Goal: Task Accomplishment & Management: Manage account settings

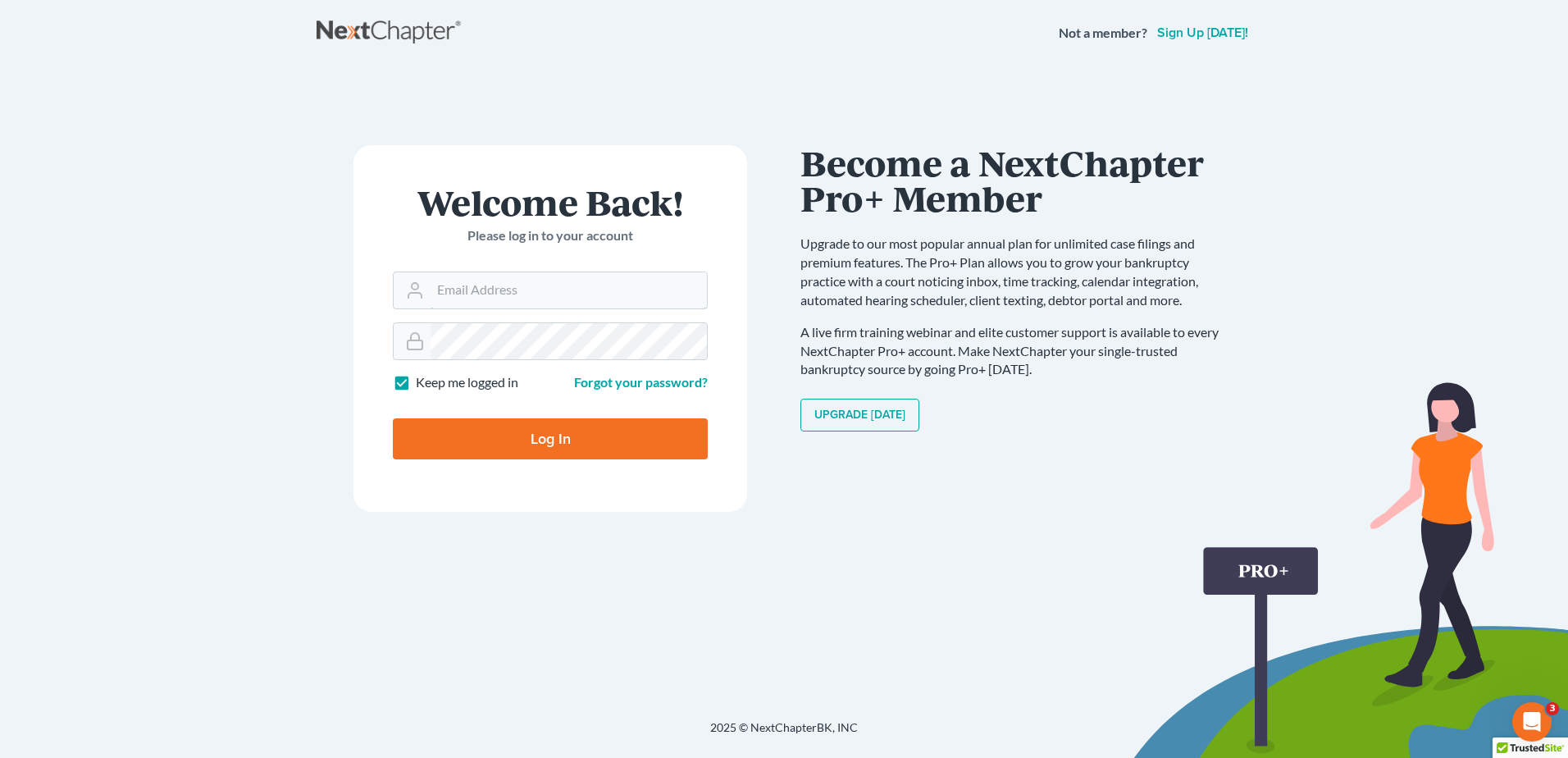
type input "[EMAIL_ADDRESS][DOMAIN_NAME]"
click at [679, 445] on input "Log In" at bounding box center [550, 438] width 315 height 41
type input "Thinking..."
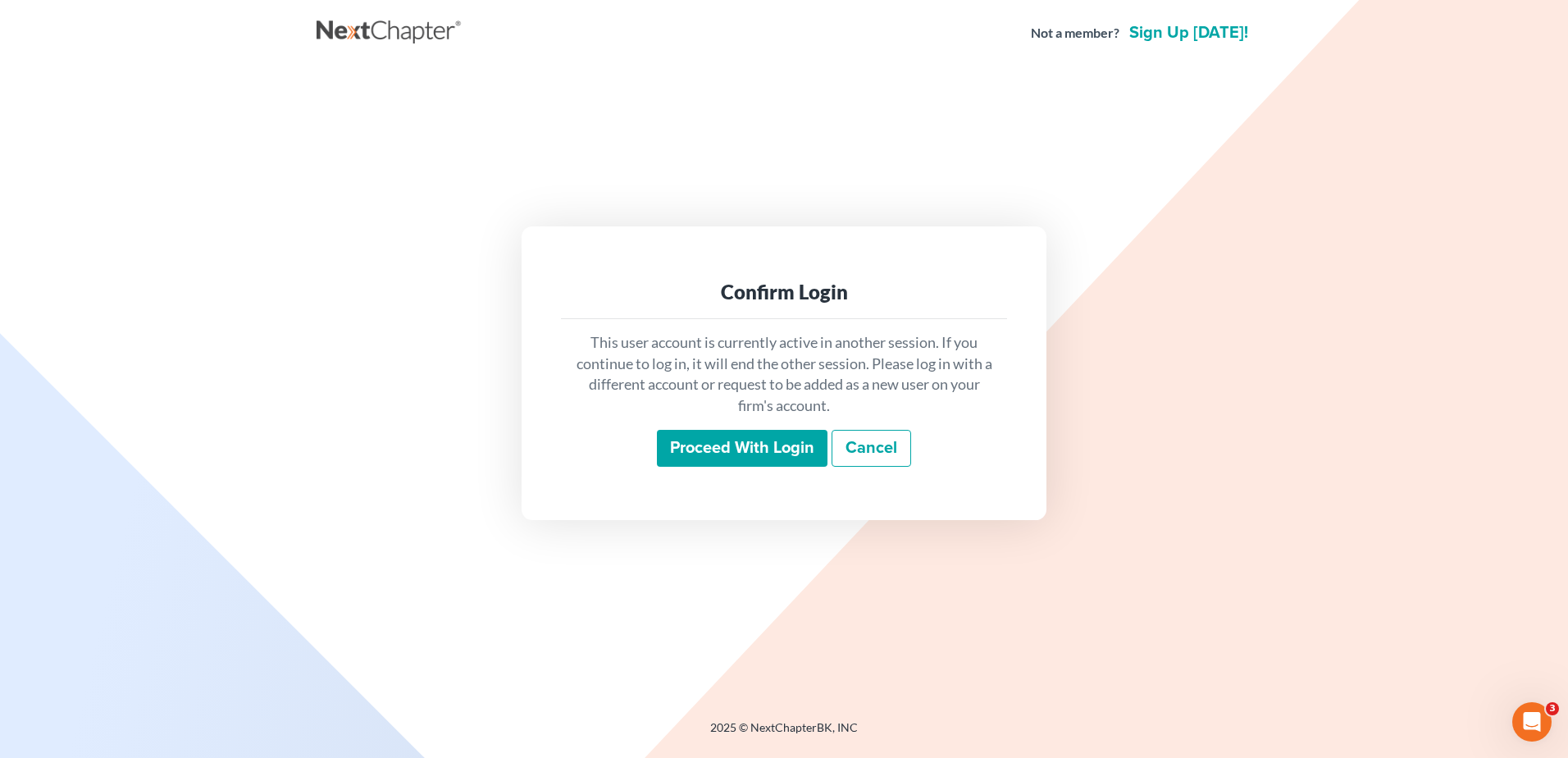
click at [697, 434] on input "Proceed with login" at bounding box center [743, 448] width 171 height 37
